Goal: Obtain resource: Download file/media

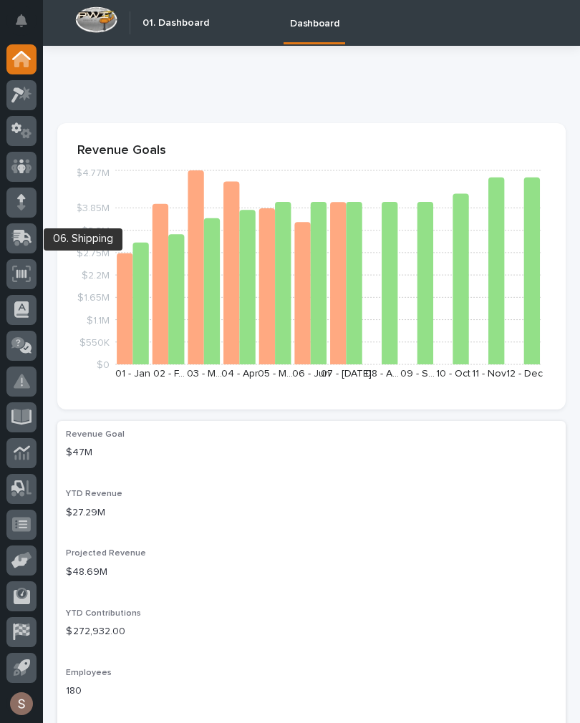
click at [10, 237] on div at bounding box center [21, 238] width 30 height 30
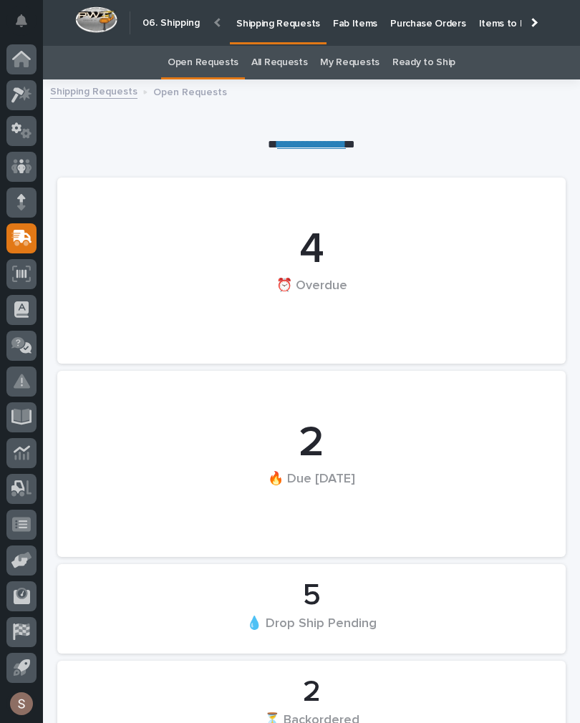
click at [357, 21] on p "Fab Items" at bounding box center [355, 15] width 44 height 30
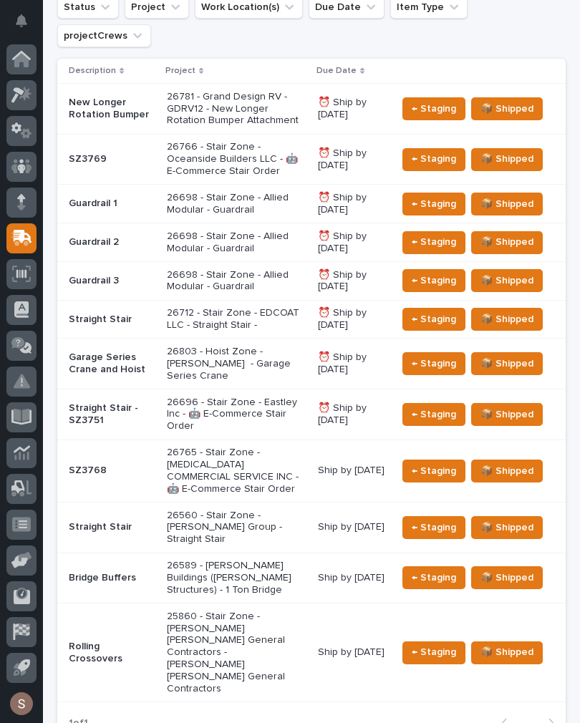
scroll to position [498, 0]
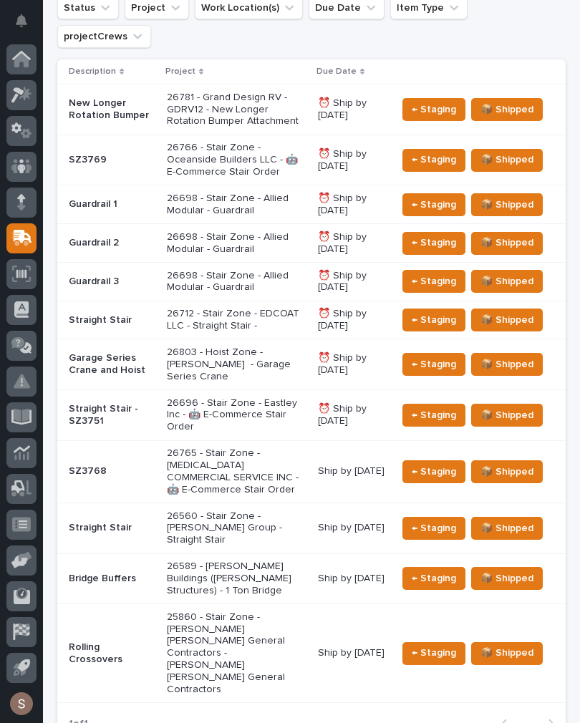
click at [283, 308] on p "26712 - Stair Zone - EDCOAT LLC - Straight Stair -" at bounding box center [237, 320] width 140 height 24
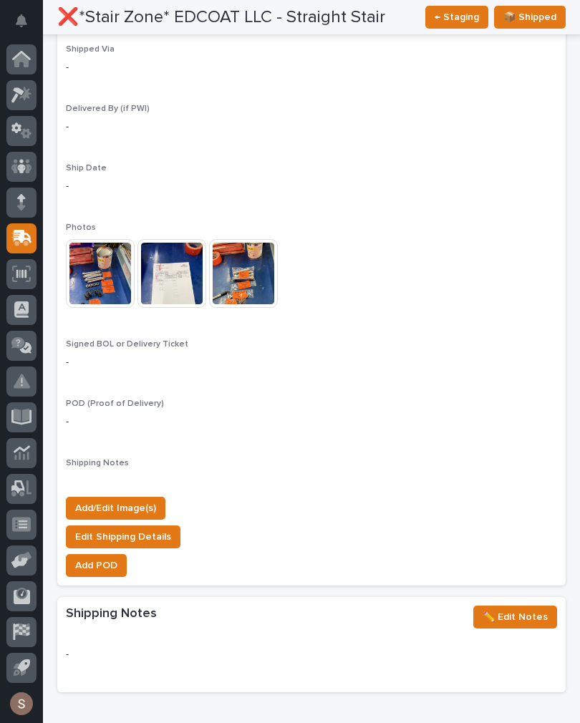
click at [145, 500] on span "Add/Edit Image(s)" at bounding box center [115, 508] width 81 height 17
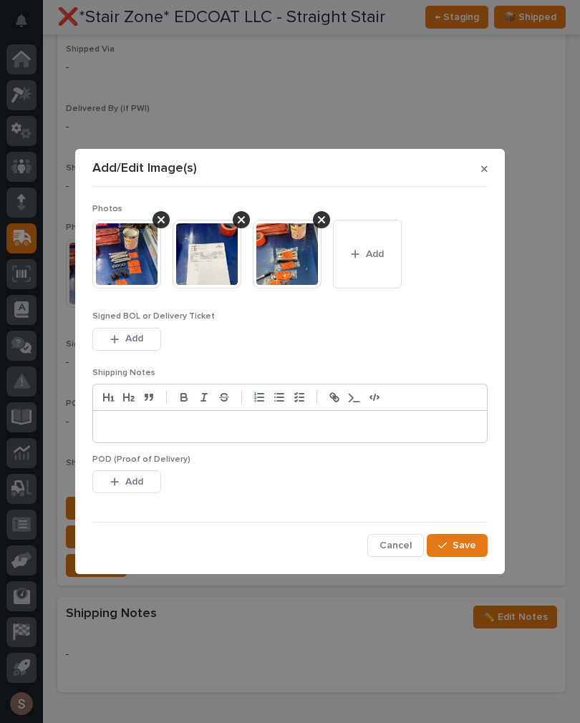
click at [399, 265] on button "Add" at bounding box center [367, 254] width 69 height 69
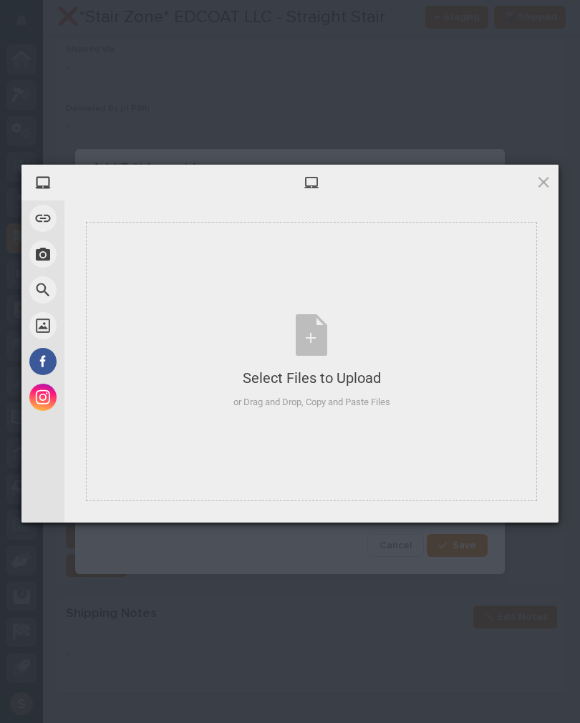
click at [344, 362] on div "Select Files to Upload or Drag and Drop, Copy and Paste Files" at bounding box center [311, 361] width 157 height 95
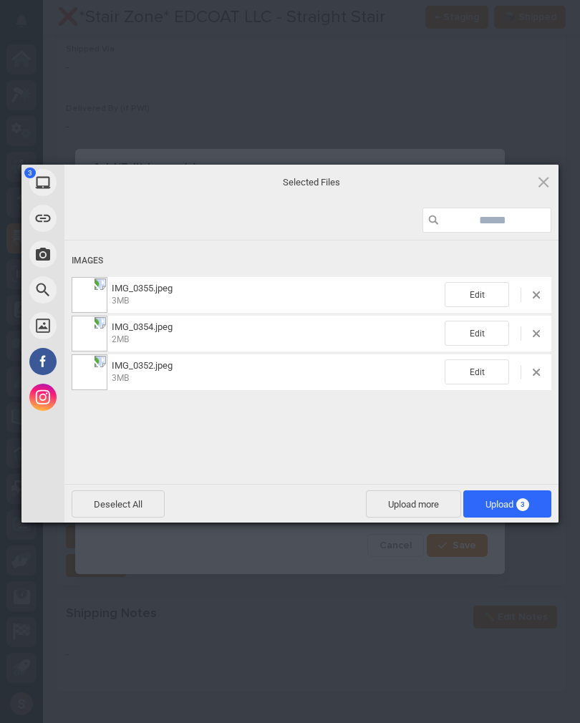
click at [418, 497] on span "Upload more" at bounding box center [413, 503] width 95 height 27
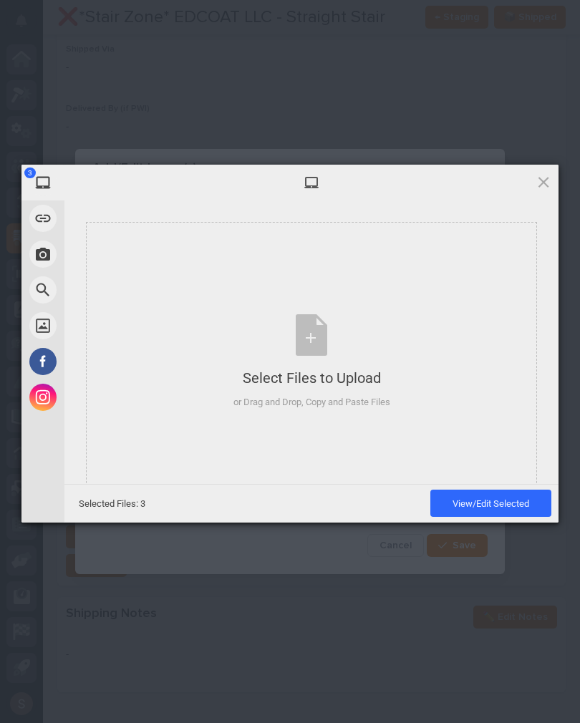
click at [371, 346] on div "Select Files to Upload or Drag and Drop, Copy and Paste Files" at bounding box center [311, 361] width 157 height 95
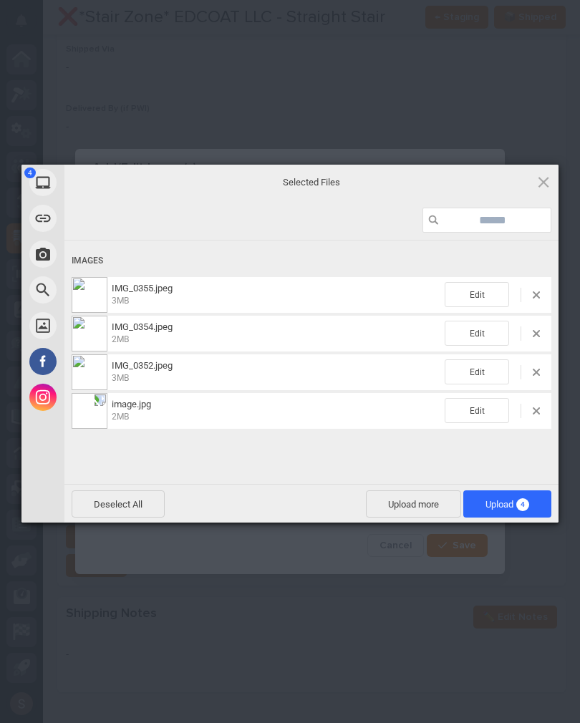
click at [530, 509] on span "Upload 4" at bounding box center [507, 503] width 88 height 27
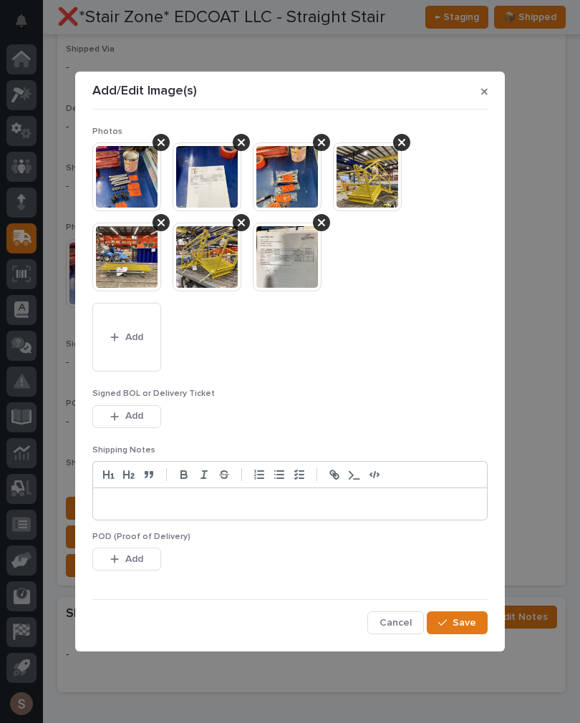
click at [475, 621] on span "Save" at bounding box center [464, 622] width 24 height 13
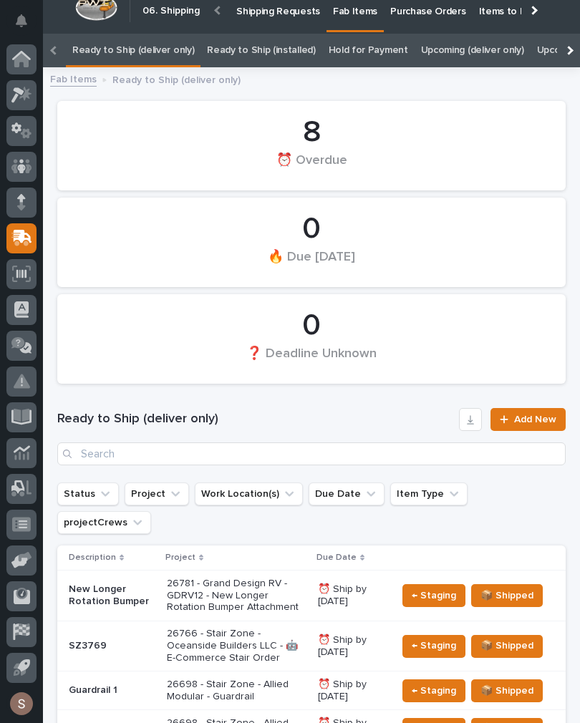
scroll to position [0, -101]
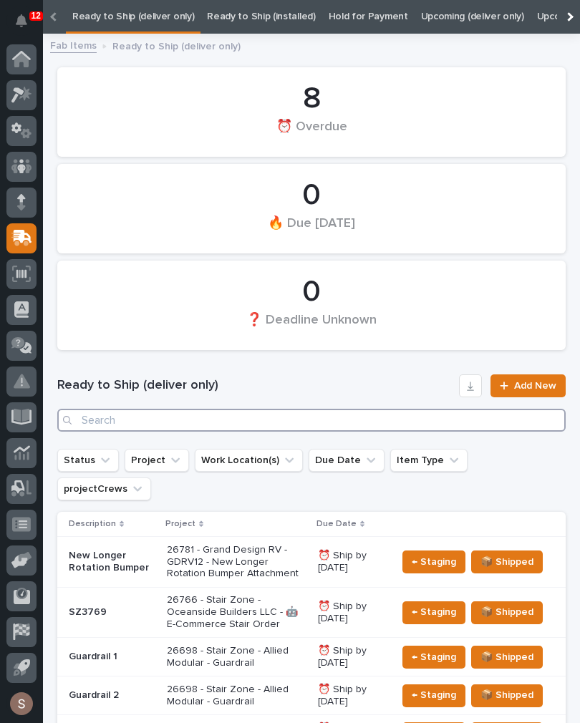
click at [348, 416] on input "Search" at bounding box center [311, 420] width 508 height 23
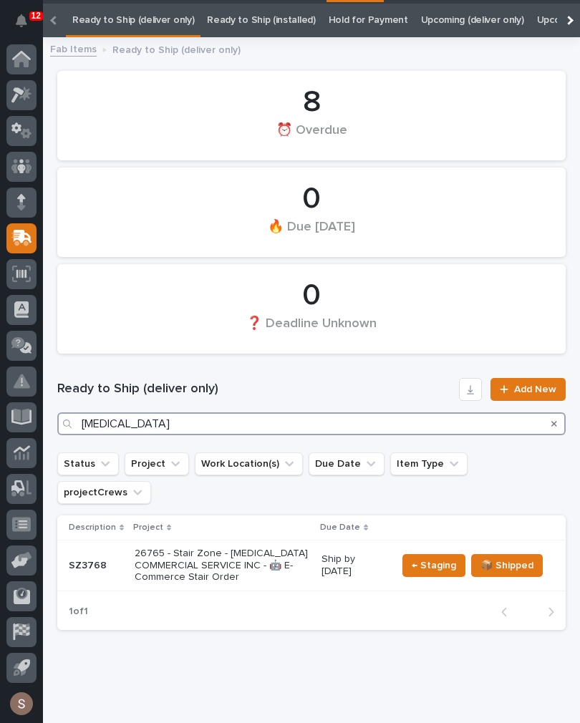
scroll to position [42, 0]
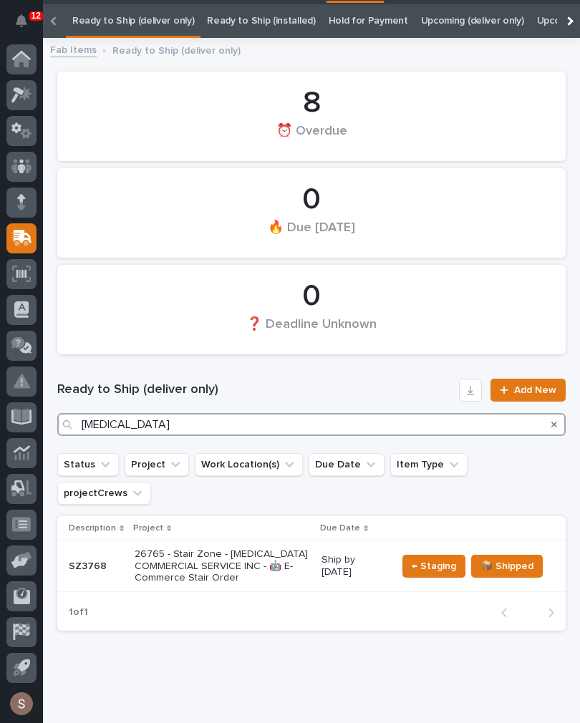
type input "He’s"
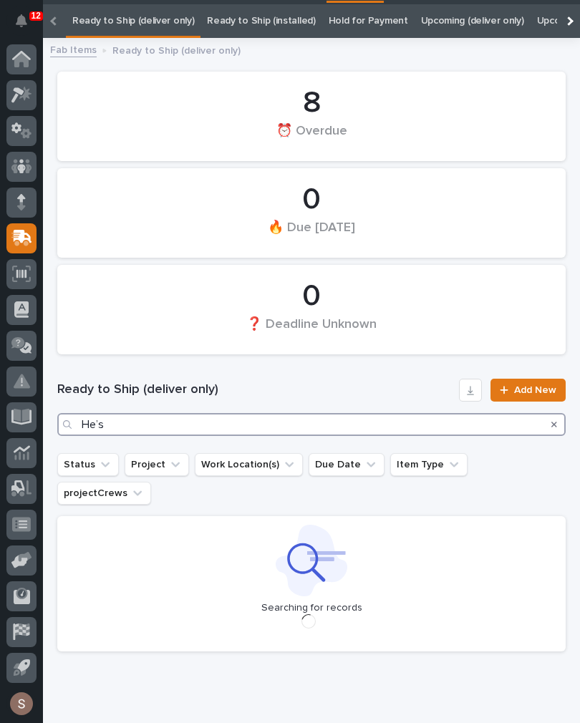
click at [320, 416] on input "He’s" at bounding box center [311, 424] width 508 height 23
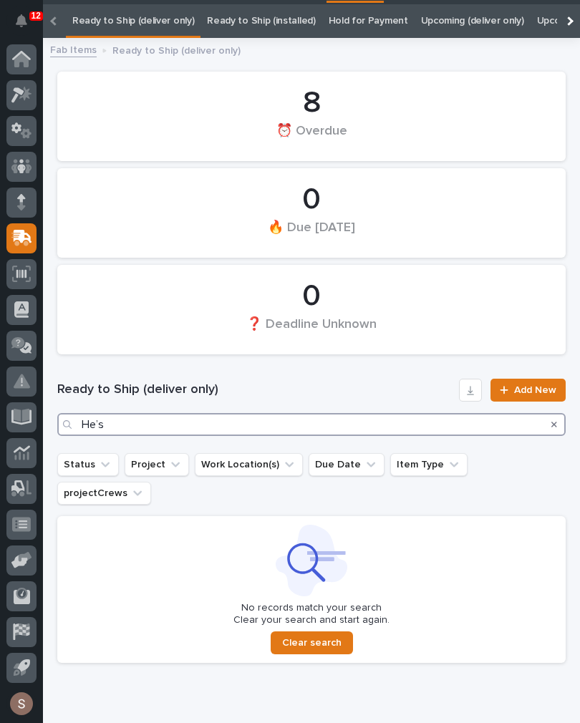
scroll to position [42, 0]
click at [381, 423] on input "He’s" at bounding box center [311, 424] width 508 height 23
click at [380, 423] on input "He’s" at bounding box center [311, 424] width 508 height 23
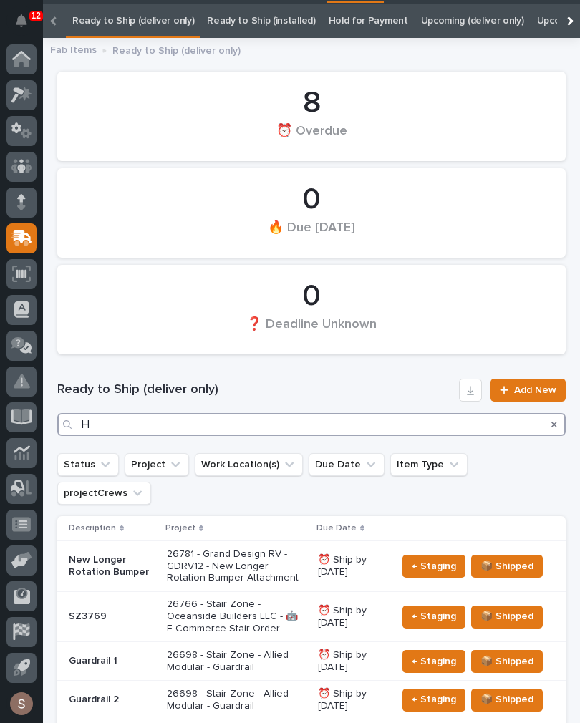
scroll to position [35, 0]
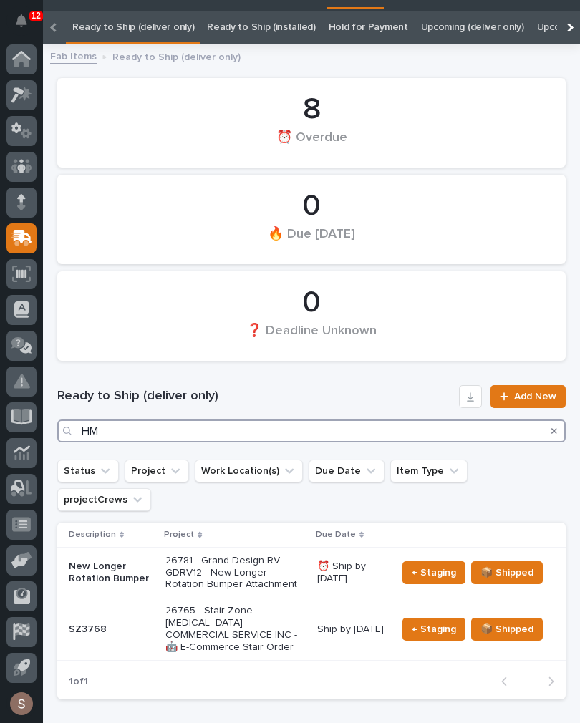
type input "[MEDICAL_DATA]"
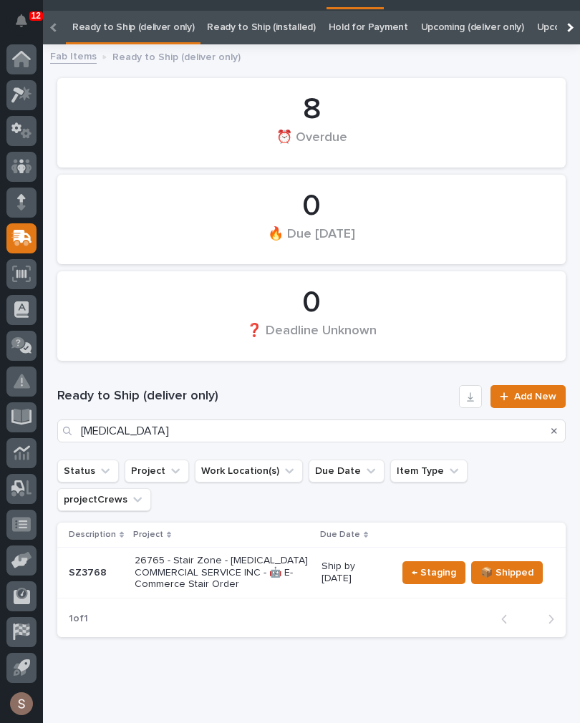
click at [245, 565] on div "26765 - Stair Zone - [MEDICAL_DATA] COMMERCIAL SERVICE INC - 🤖 E-Commerce Stair…" at bounding box center [222, 572] width 175 height 47
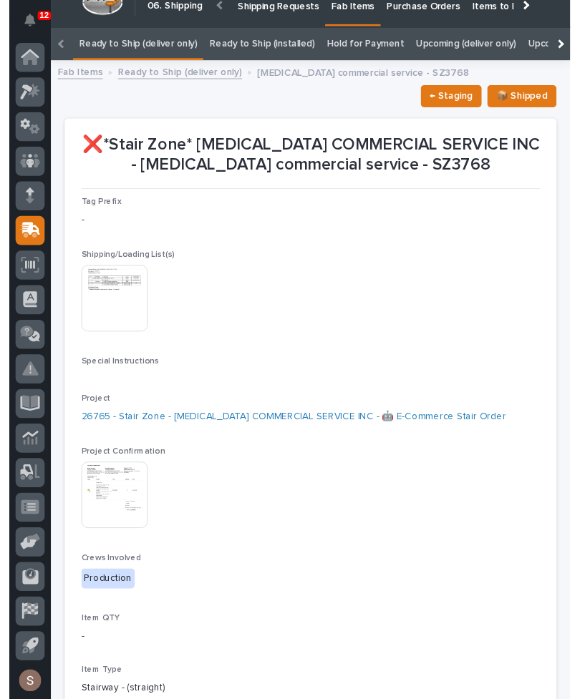
scroll to position [17, 0]
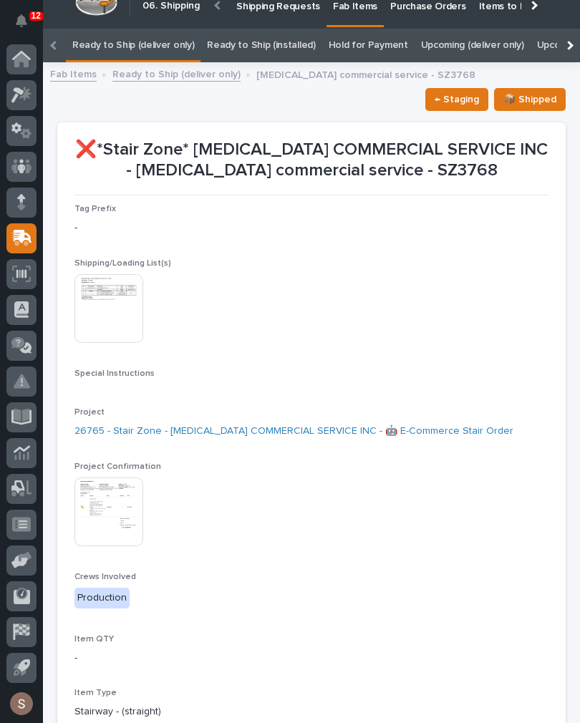
click at [110, 314] on img at bounding box center [108, 308] width 69 height 69
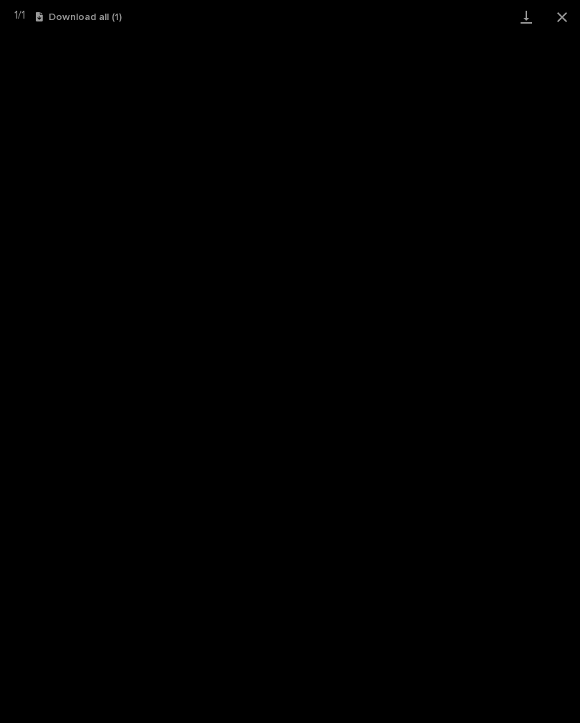
click at [526, 21] on link "Download" at bounding box center [526, 17] width 36 height 34
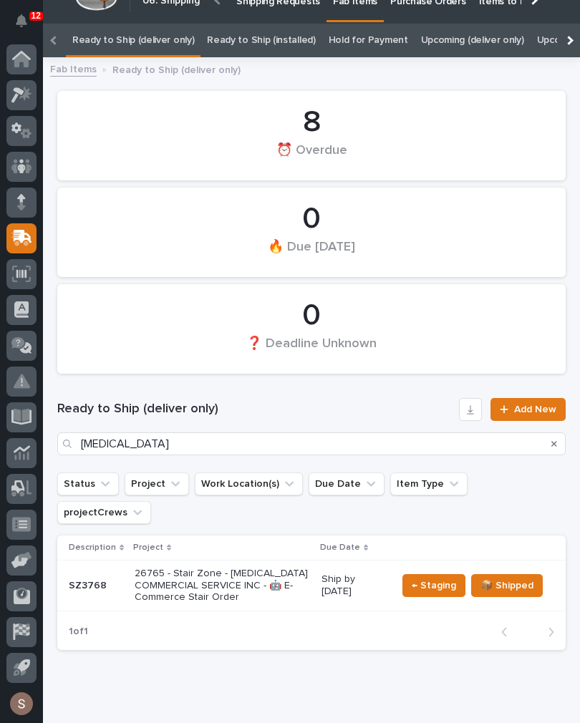
click at [556, 440] on icon "Search" at bounding box center [554, 443] width 6 height 9
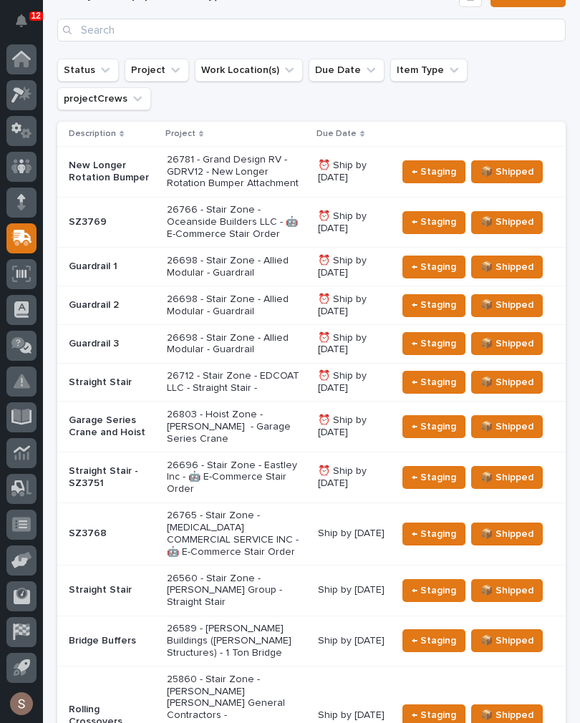
scroll to position [437, 0]
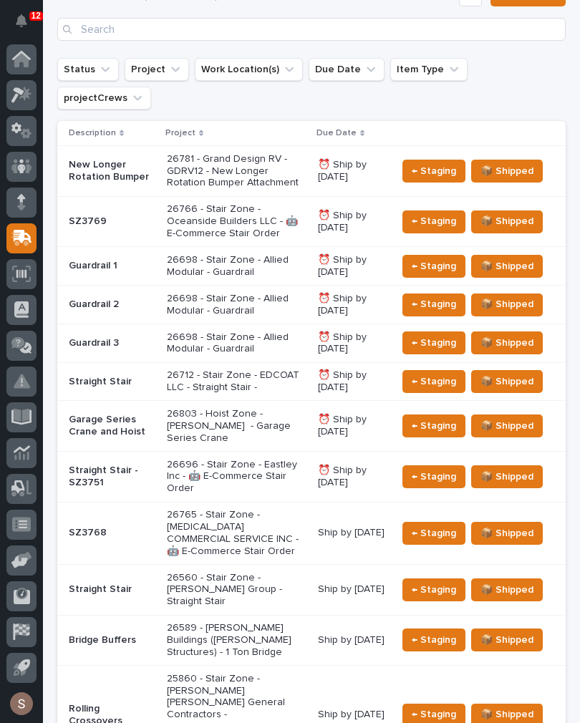
click at [122, 414] on p "Garage Series Crane and Hoist" at bounding box center [112, 426] width 87 height 24
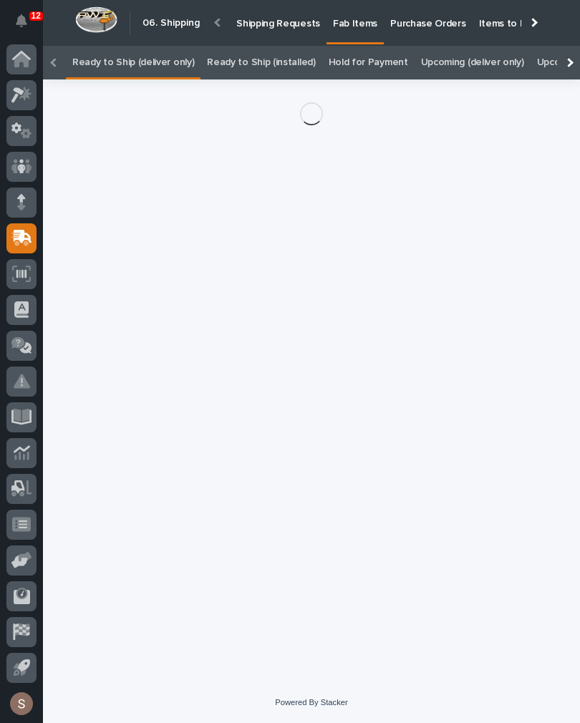
scroll to position [0, -6]
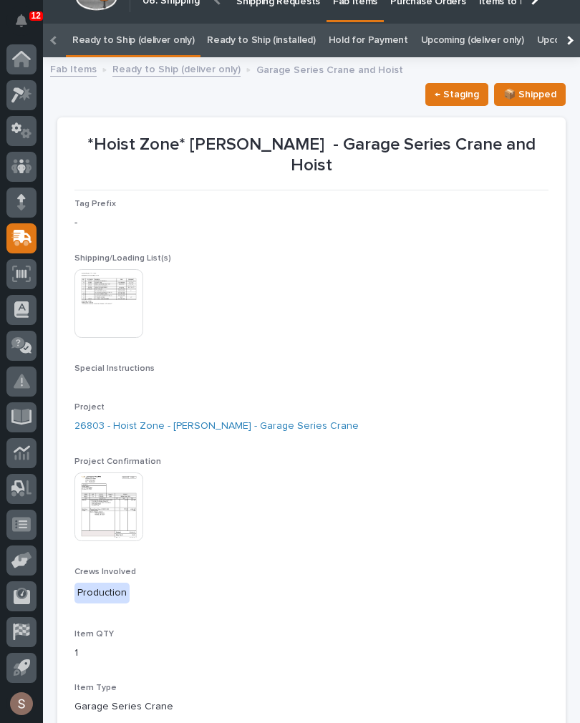
click at [98, 295] on img at bounding box center [108, 303] width 69 height 69
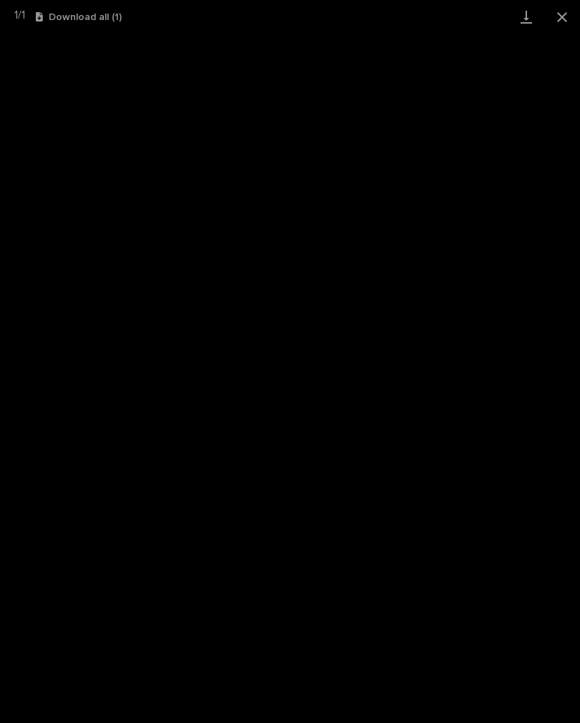
click at [521, 26] on link "Download" at bounding box center [526, 17] width 36 height 34
click at [575, 2] on button "Close gallery" at bounding box center [562, 17] width 36 height 34
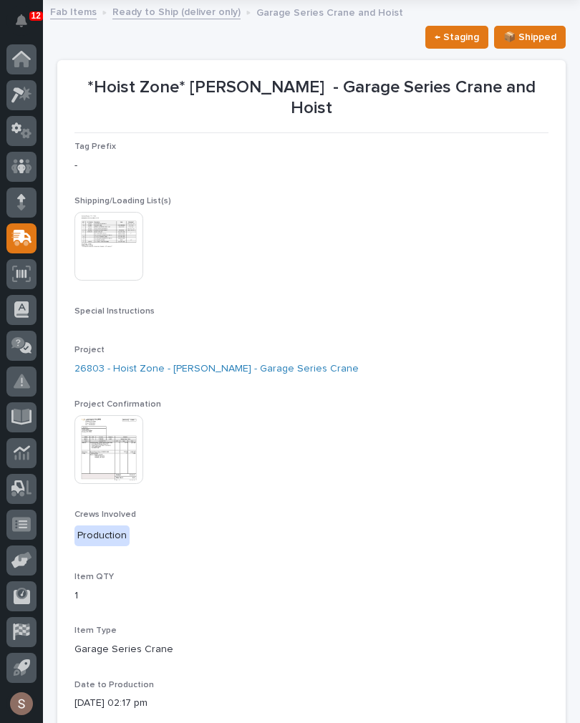
scroll to position [79, 0]
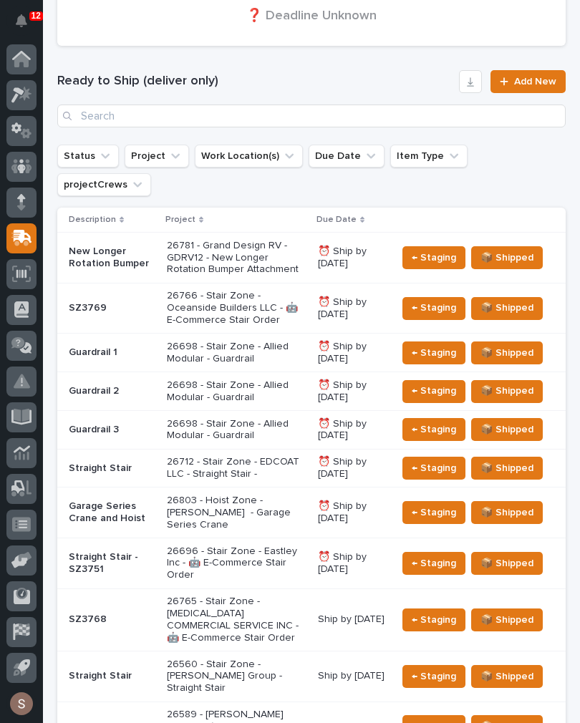
scroll to position [350, 0]
click at [261, 595] on p "26765 - Stair Zone - [MEDICAL_DATA] COMMERCIAL SERVICE INC - 🤖 E-Commerce Stair…" at bounding box center [237, 619] width 140 height 48
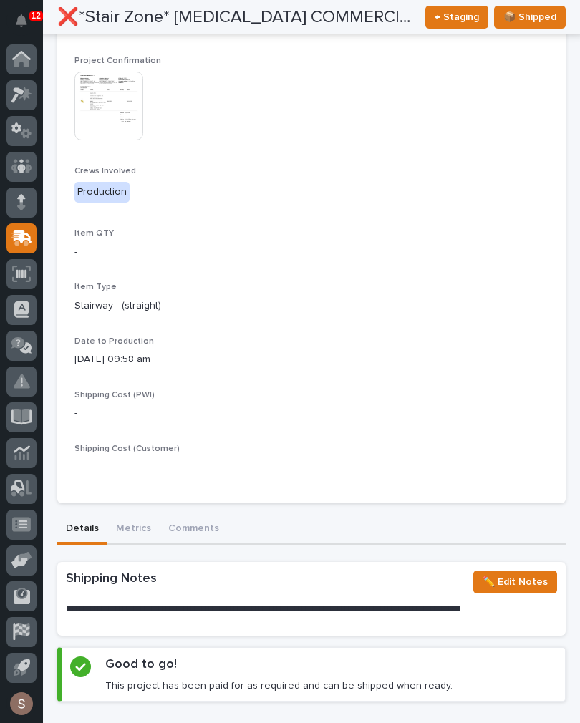
scroll to position [424, 0]
